Goal: Information Seeking & Learning: Stay updated

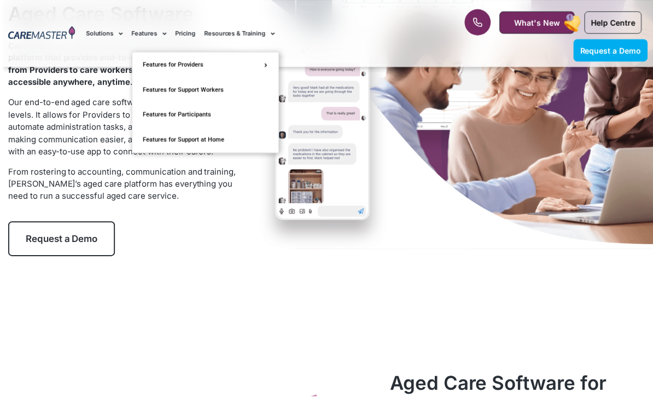
scroll to position [149, 0]
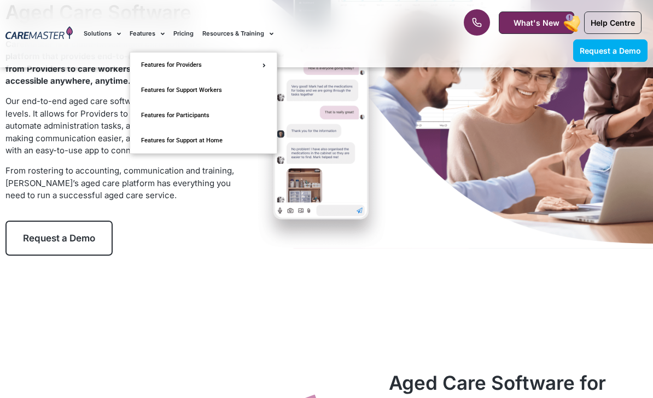
click at [618, 46] on span "Request a Demo" at bounding box center [610, 50] width 61 height 9
click at [606, 24] on span "Help Centre" at bounding box center [613, 22] width 44 height 9
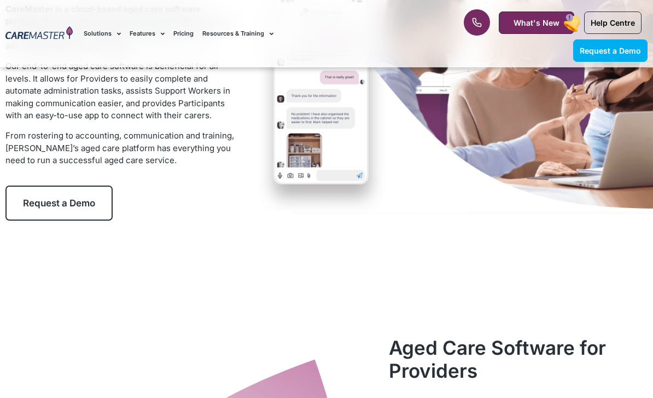
click at [610, 22] on span "Help Centre" at bounding box center [613, 22] width 44 height 9
click at [615, 39] on link "Request a Demo" at bounding box center [611, 50] width 74 height 22
click at [556, 20] on span "What's New" at bounding box center [537, 22] width 46 height 9
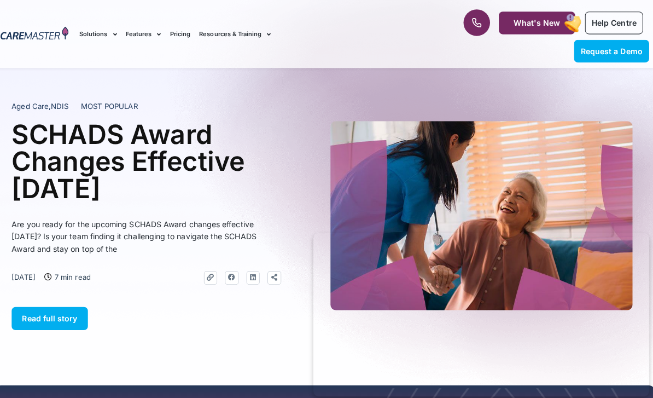
click at [70, 311] on span "Read full story" at bounding box center [54, 314] width 55 height 9
